Goal: Information Seeking & Learning: Understand process/instructions

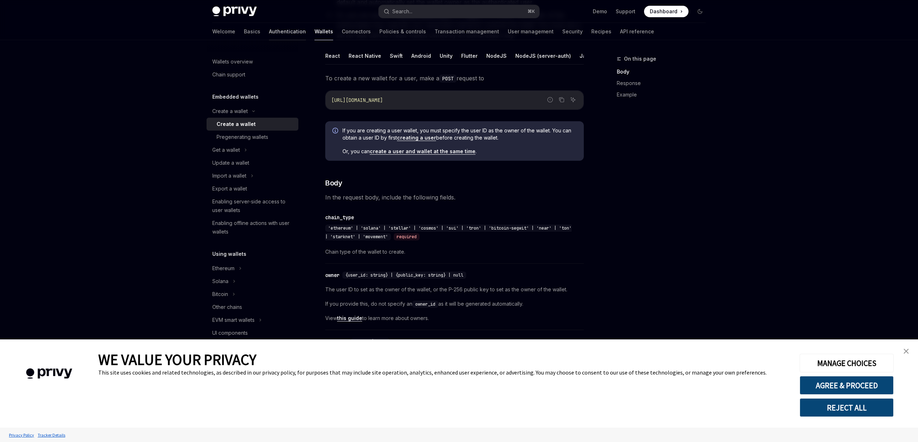
click at [269, 27] on link "Authentication" at bounding box center [287, 31] width 37 height 17
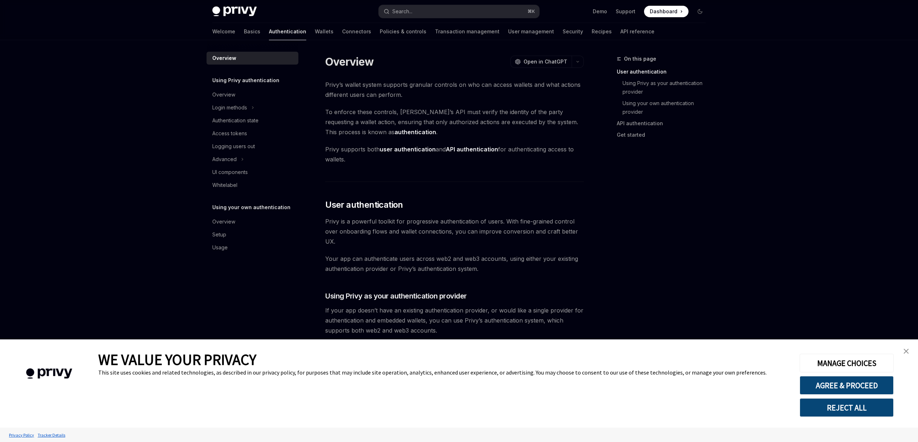
type textarea "*"
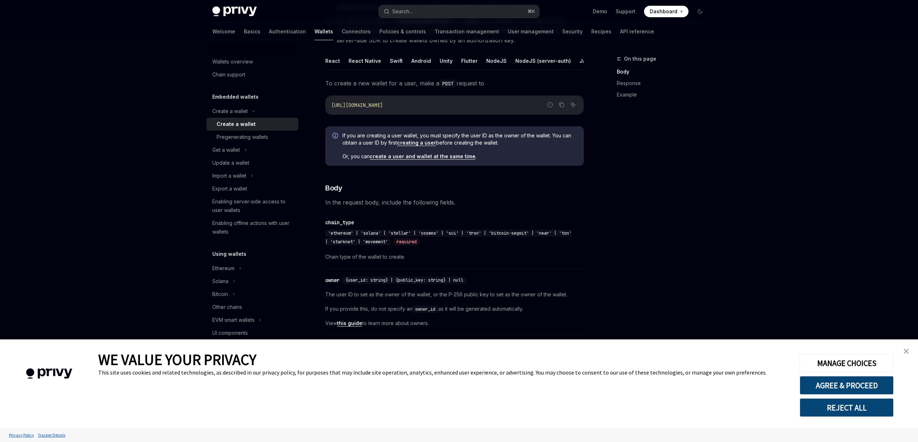
scroll to position [141, 0]
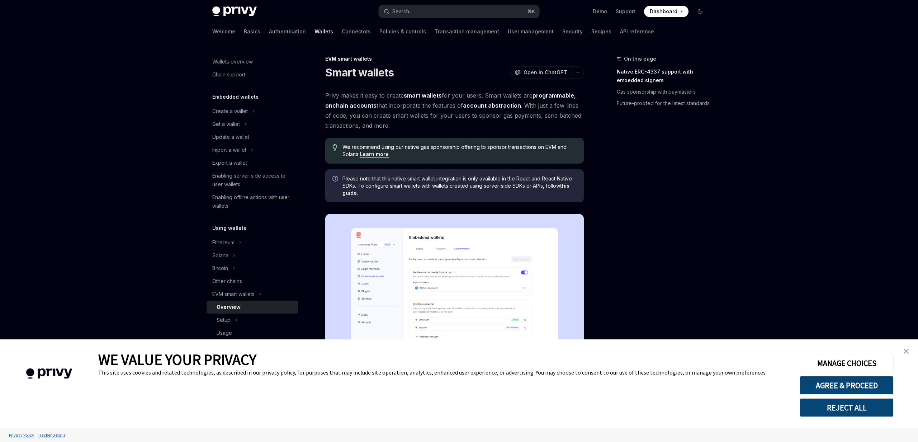
click at [912, 350] on link "close banner" at bounding box center [906, 351] width 14 height 14
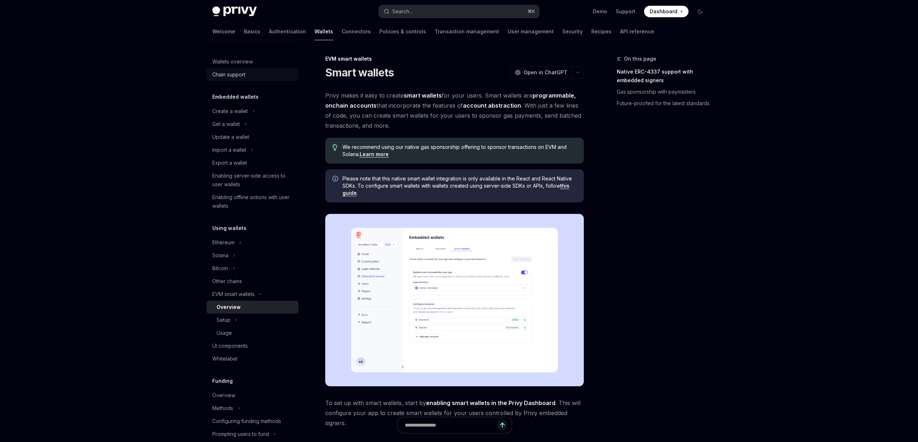
click at [248, 77] on div "Chain support" at bounding box center [253, 74] width 82 height 9
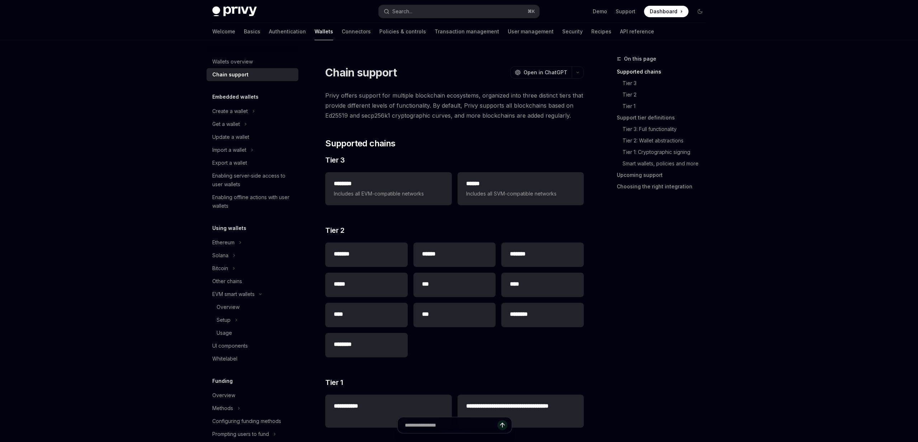
click at [248, 68] on link "Chain support" at bounding box center [253, 74] width 92 height 13
click at [248, 60] on div "Wallets overview" at bounding box center [232, 61] width 41 height 9
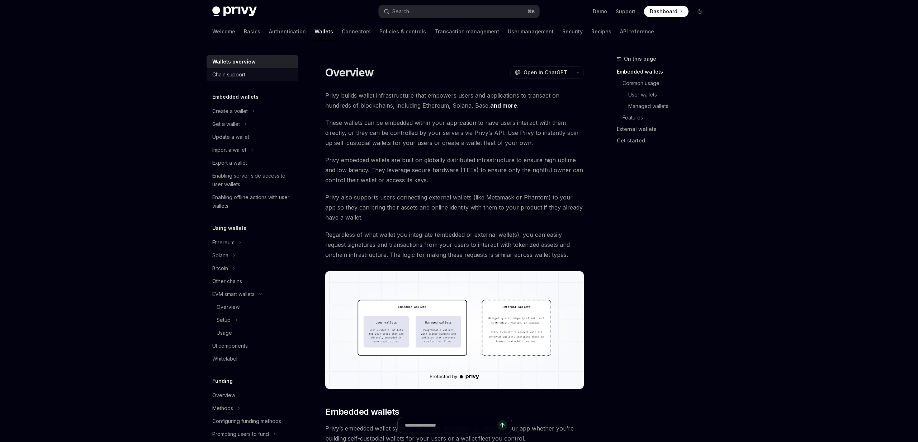
click at [240, 77] on div "Chain support" at bounding box center [228, 74] width 33 height 9
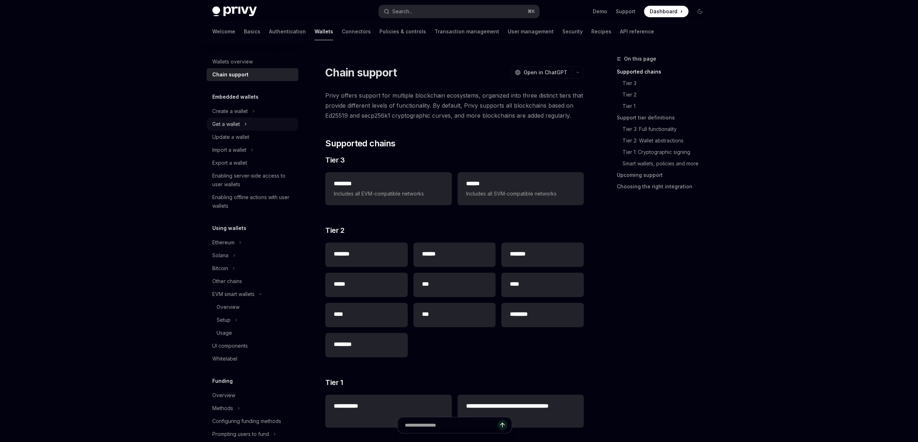
click at [248, 128] on div "Get a wallet" at bounding box center [253, 124] width 92 height 13
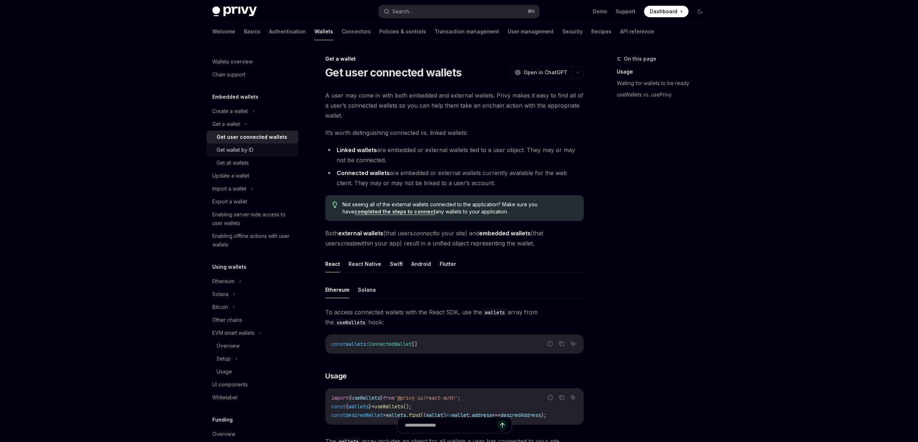
click at [254, 149] on div "Get wallet by ID" at bounding box center [255, 150] width 77 height 9
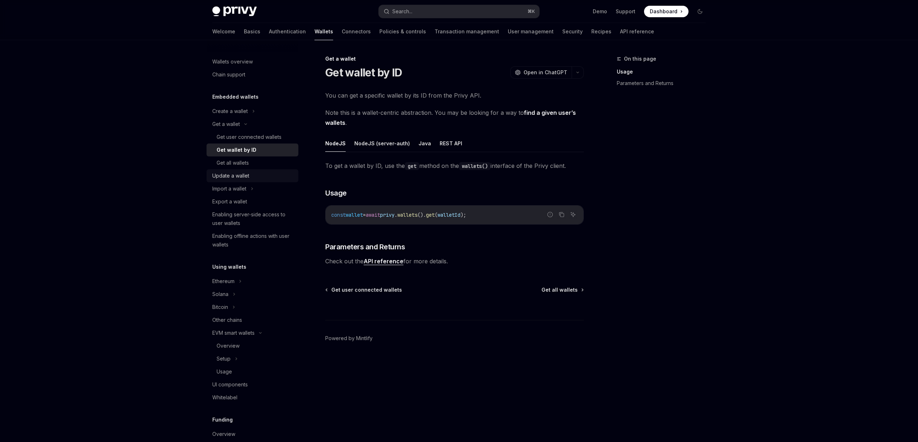
click at [249, 170] on link "Update a wallet" at bounding box center [253, 175] width 92 height 13
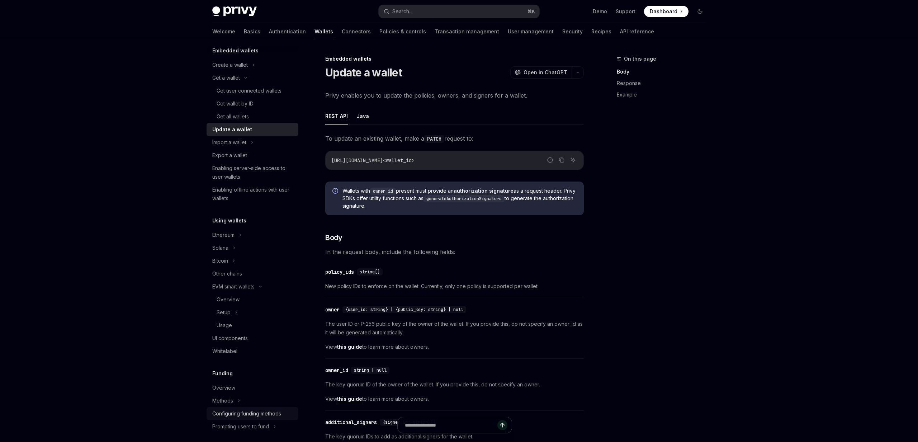
scroll to position [47, 0]
click at [342, 27] on link "Connectors" at bounding box center [356, 31] width 29 height 17
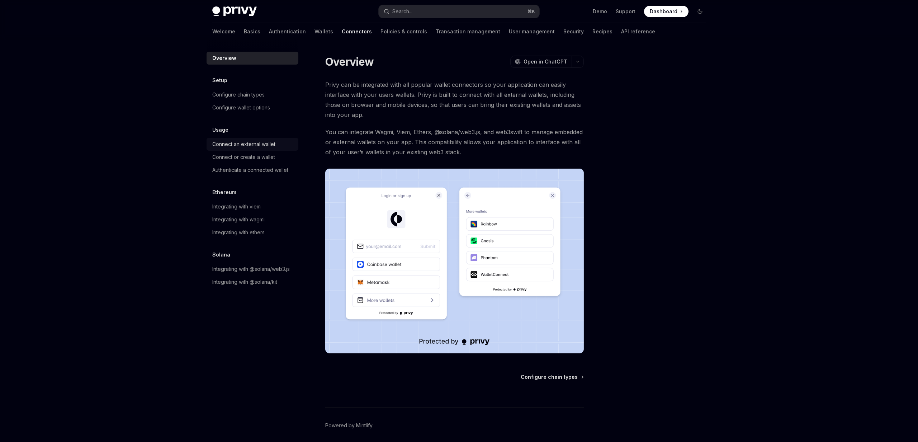
click at [267, 143] on div "Connect an external wallet" at bounding box center [243, 144] width 63 height 9
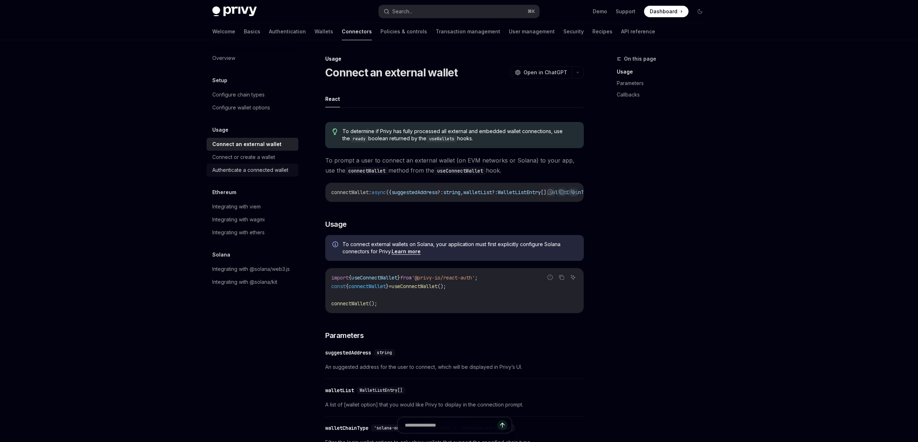
click at [288, 170] on div "Authenticate a connected wallet" at bounding box center [250, 170] width 76 height 9
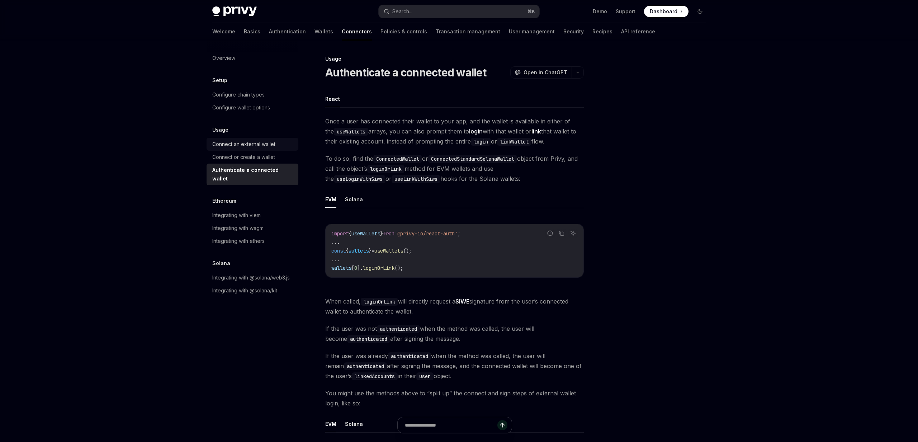
click at [271, 141] on div "Connect an external wallet" at bounding box center [243, 144] width 63 height 9
type textarea "*"
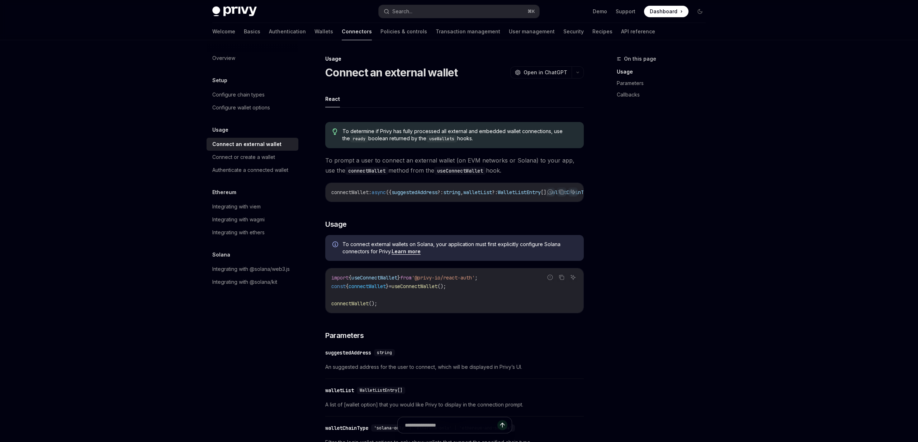
click at [412, 281] on span "from" at bounding box center [405, 277] width 11 height 6
copy code "import { useConnectWallet } from '@privy-io/react-auth' ;"
click at [270, 175] on link "Authenticate a connected wallet" at bounding box center [253, 170] width 92 height 13
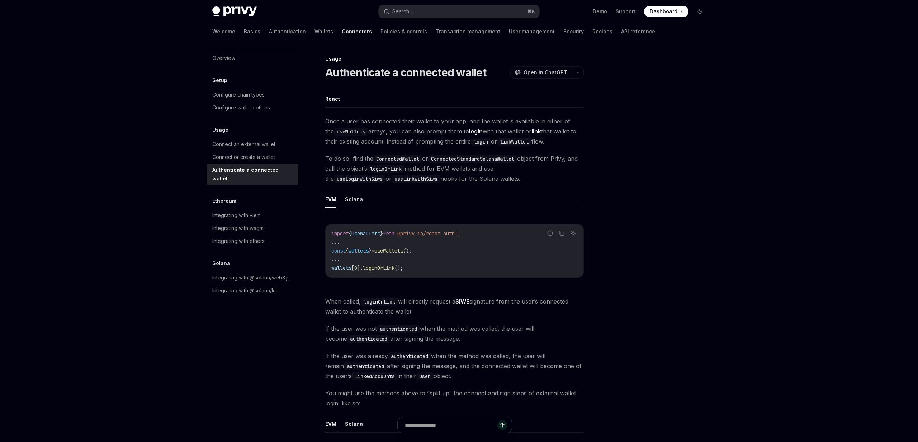
type textarea "*"
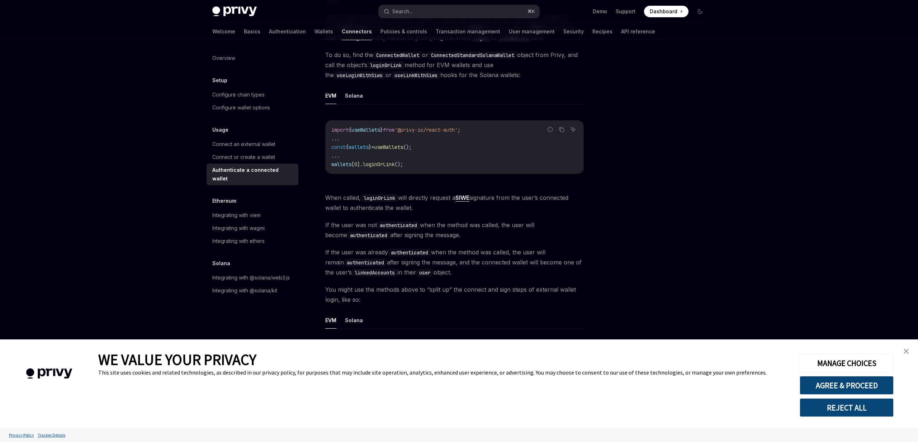
scroll to position [108, 0]
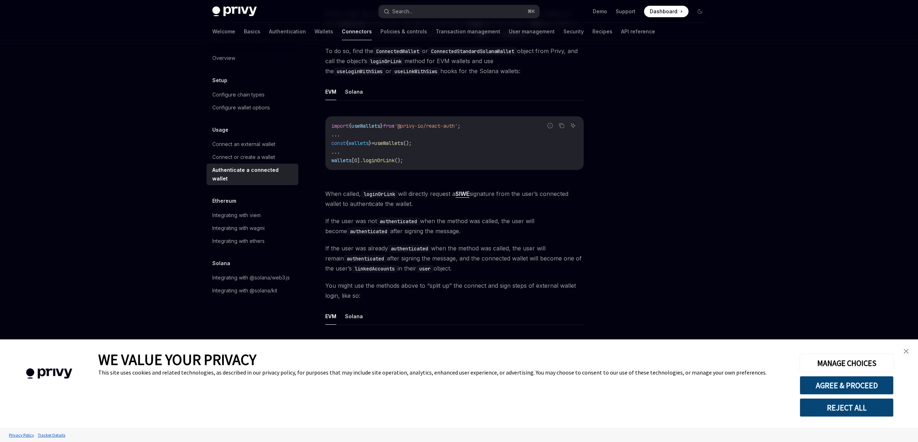
click at [425, 127] on span "'@privy-io/react-auth'" at bounding box center [426, 126] width 63 height 6
copy code "import { useWallets } from '@privy-io/react-auth' ;"
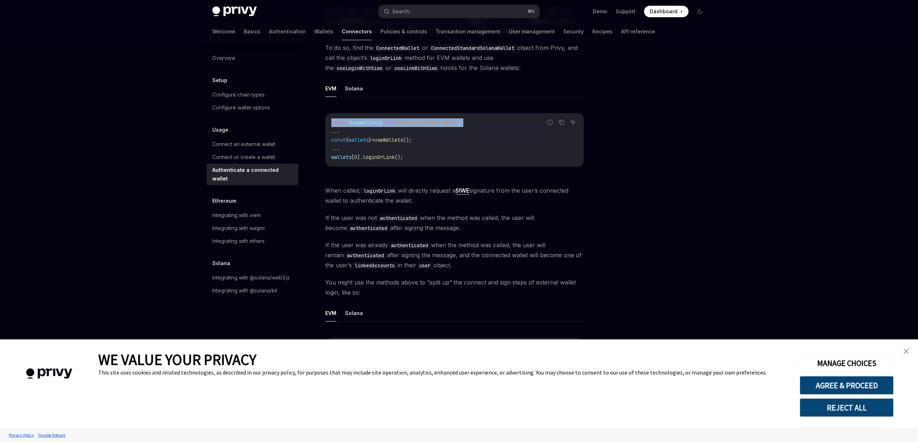
scroll to position [111, 0]
